Goal: Check status: Check status

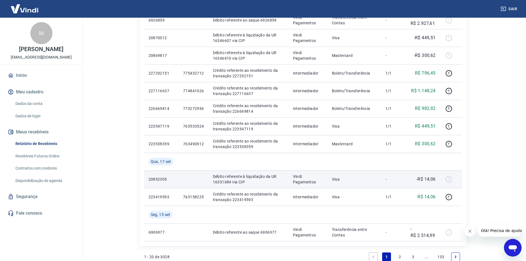
scroll to position [402, 0]
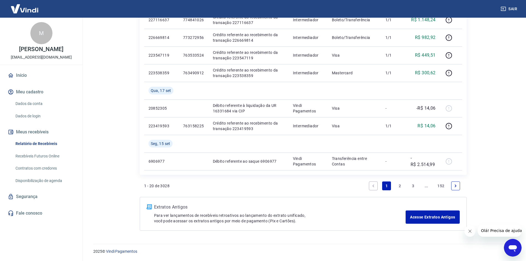
click at [398, 184] on link "2" at bounding box center [399, 185] width 9 height 9
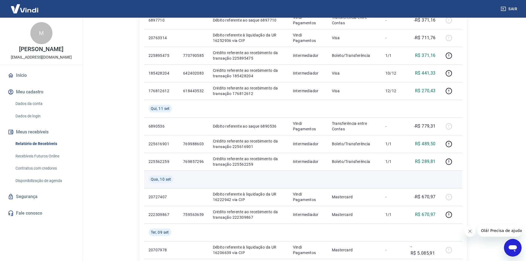
scroll to position [386, 0]
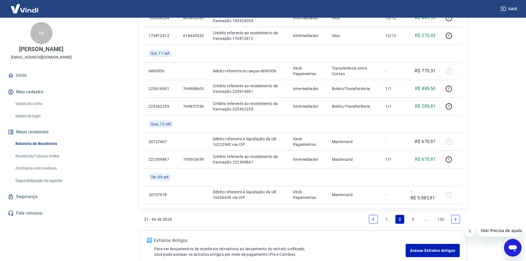
click at [414, 222] on link "3" at bounding box center [413, 219] width 9 height 9
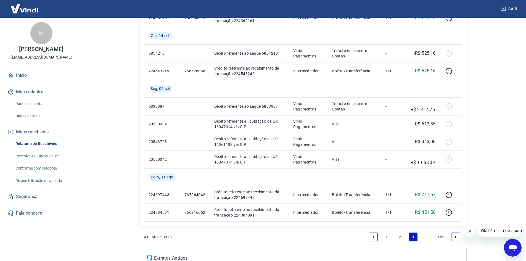
scroll to position [438, 0]
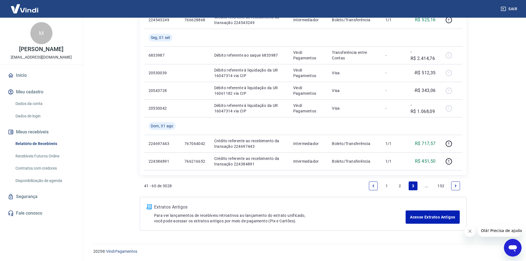
click at [401, 186] on link "2" at bounding box center [399, 185] width 9 height 9
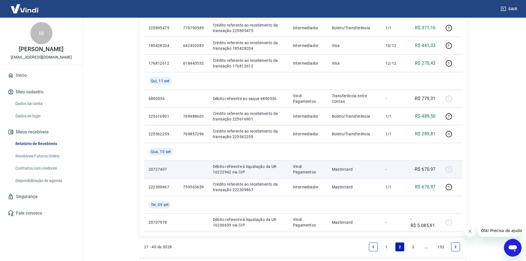
scroll to position [420, 0]
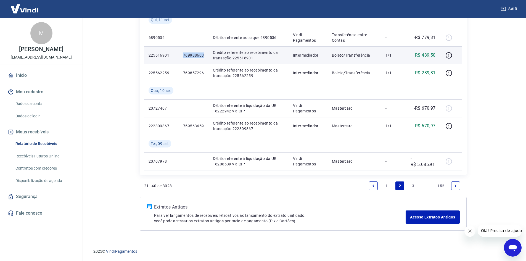
drag, startPoint x: 183, startPoint y: 55, endPoint x: 204, endPoint y: 55, distance: 20.7
click at [204, 55] on p "769988603" at bounding box center [193, 55] width 21 height 6
copy p "769988603"
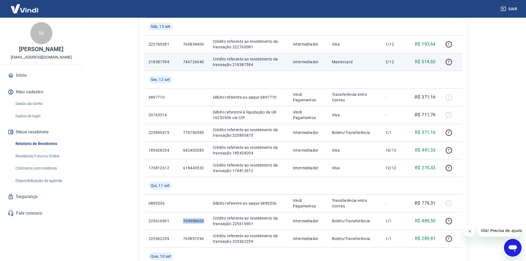
scroll to position [171, 0]
